Goal: Task Accomplishment & Management: Use online tool/utility

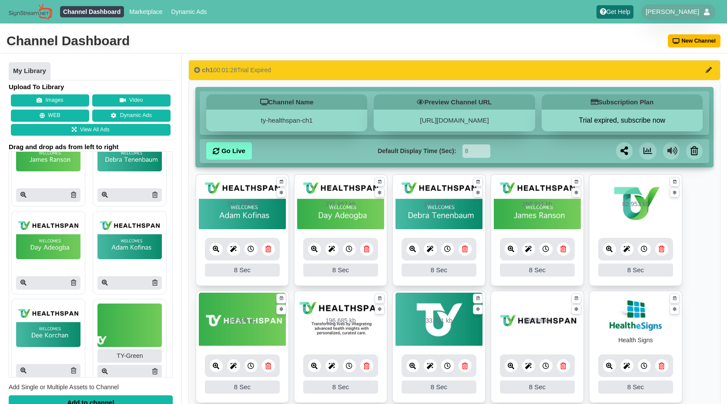
click at [390, 35] on div "Channel Dashboard New Channel" at bounding box center [363, 41] width 727 height 24
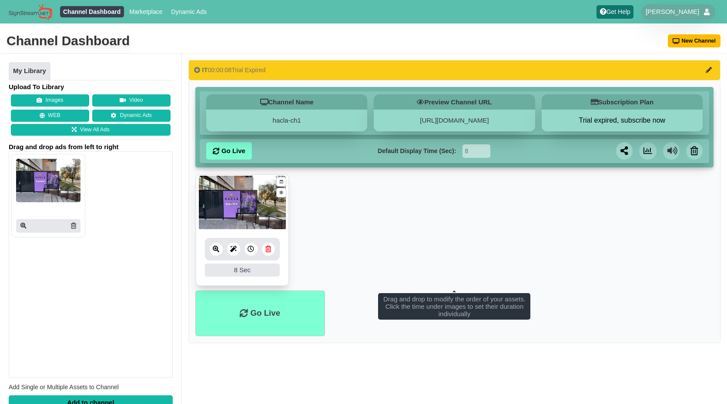
click at [213, 250] on icon at bounding box center [216, 249] width 7 height 7
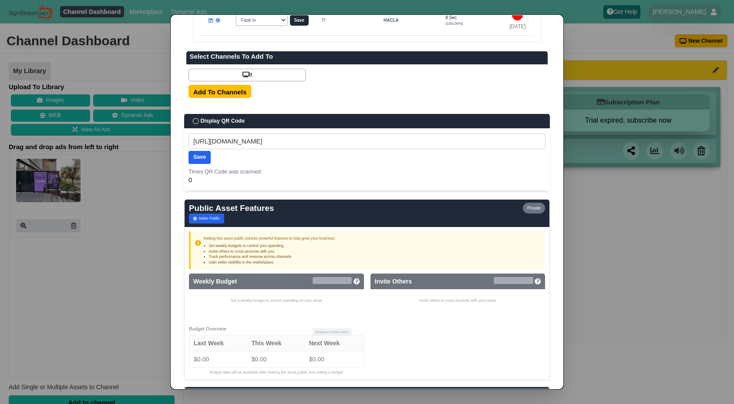
scroll to position [480, 0]
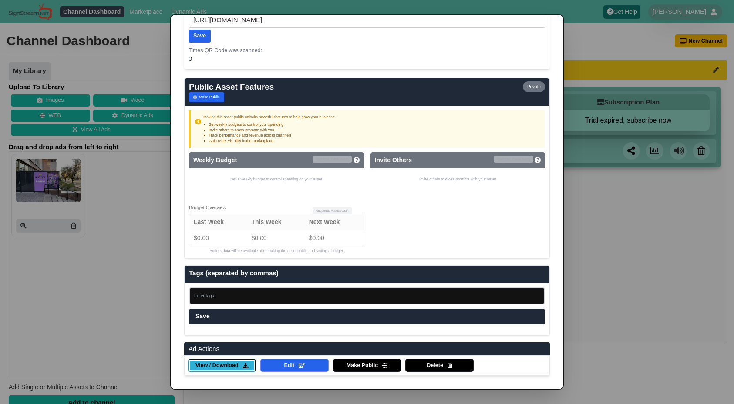
click at [228, 368] on span "View / Download" at bounding box center [216, 366] width 43 height 8
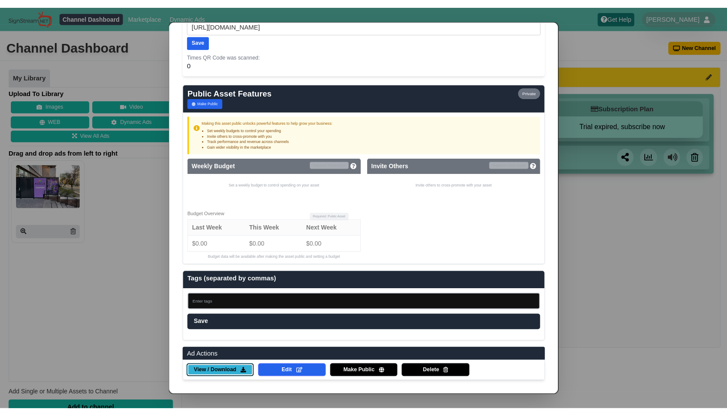
scroll to position [0, 0]
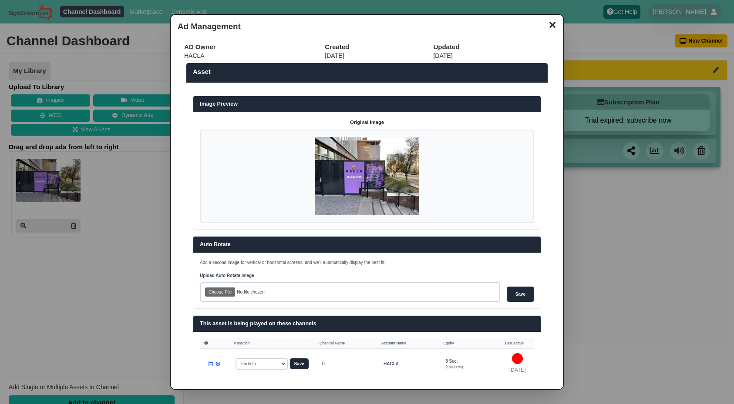
click at [547, 23] on button "✕" at bounding box center [552, 23] width 17 height 13
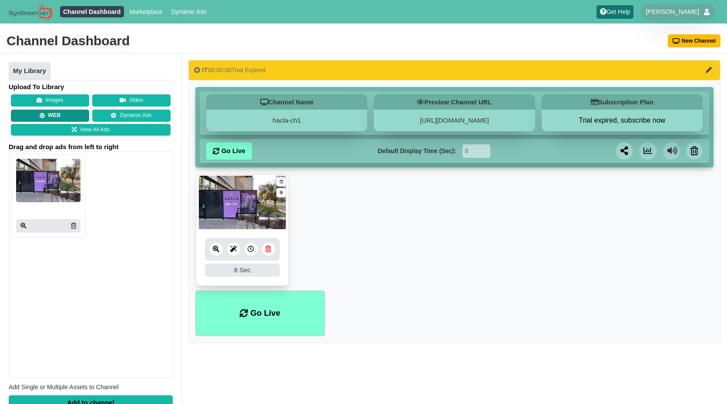
click at [53, 113] on button "WEB" at bounding box center [50, 116] width 78 height 12
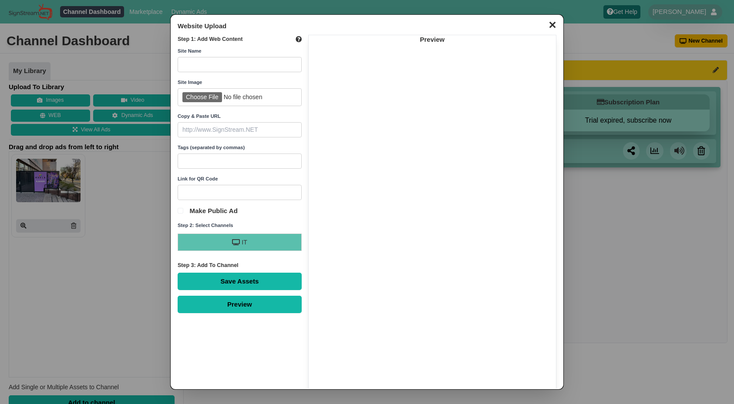
click at [545, 25] on button "✕" at bounding box center [552, 23] width 17 height 13
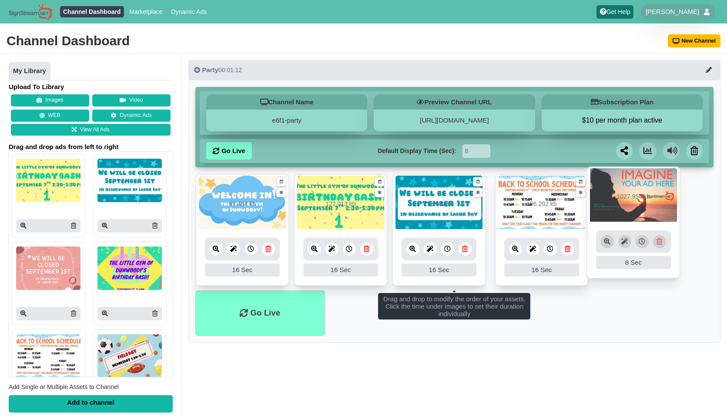
drag, startPoint x: 225, startPoint y: 221, endPoint x: 617, endPoint y: 213, distance: 391.3
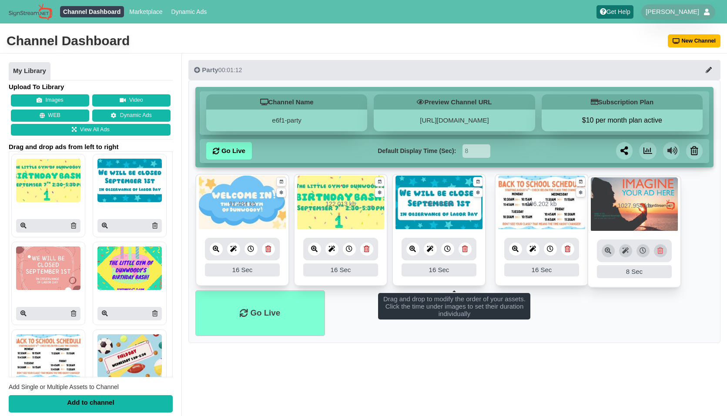
drag, startPoint x: 557, startPoint y: 211, endPoint x: 654, endPoint y: 212, distance: 97.5
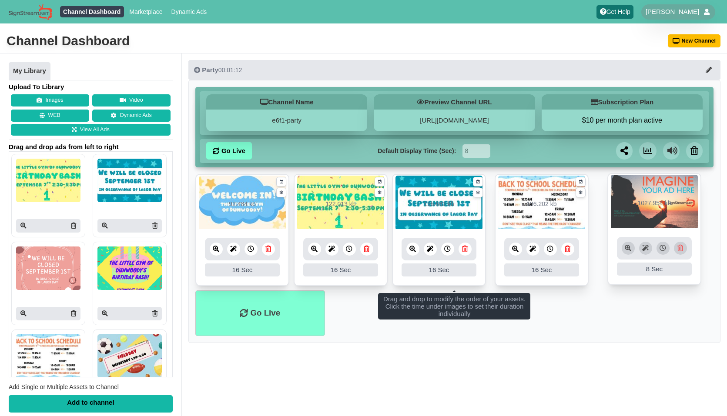
drag, startPoint x: 557, startPoint y: 203, endPoint x: 675, endPoint y: 201, distance: 117.1
